Goal: Information Seeking & Learning: Learn about a topic

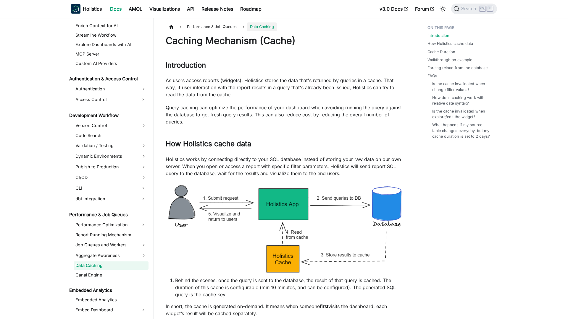
scroll to position [369, 0]
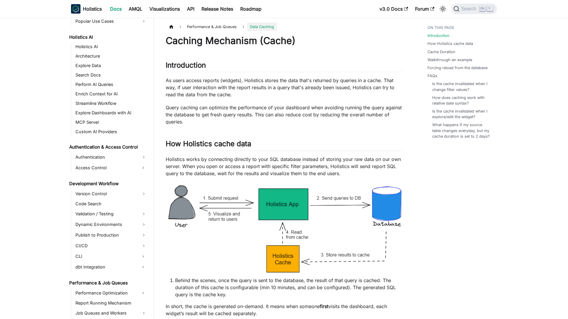
scroll to position [369, 0]
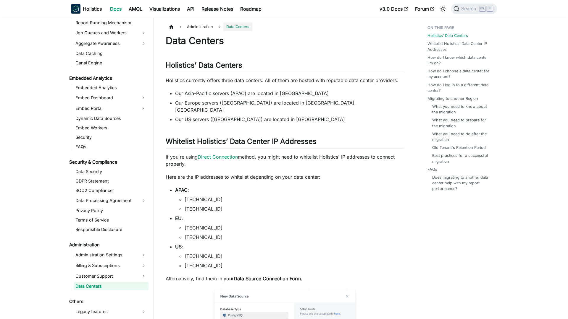
scroll to position [581, 0]
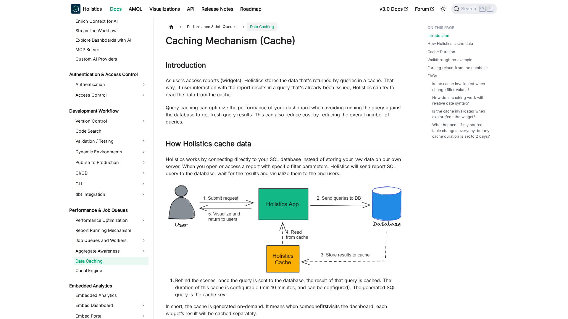
scroll to position [369, 0]
